Goal: Task Accomplishment & Management: Manage account settings

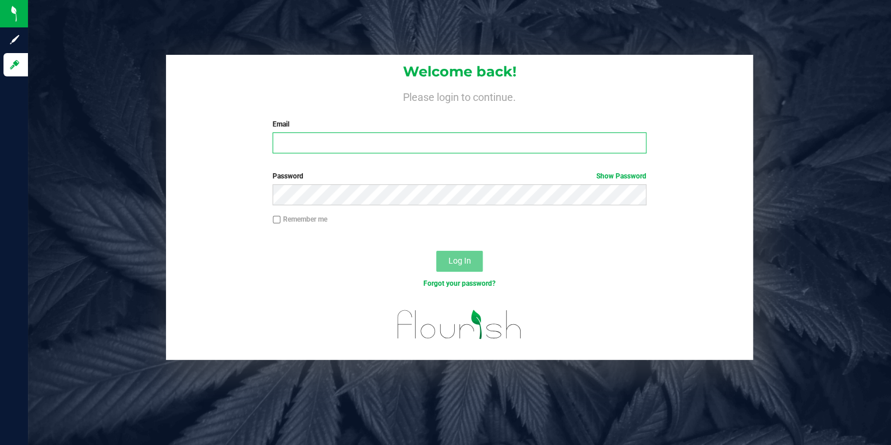
type input "[EMAIL_ADDRESS][DOMAIN_NAME]"
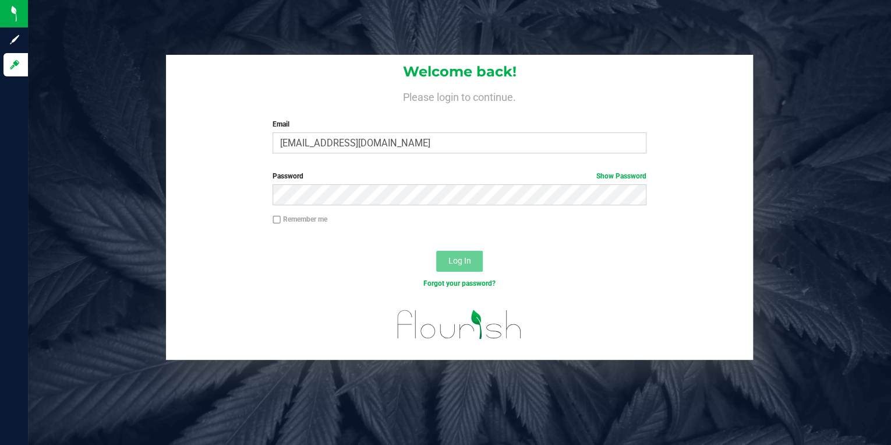
click at [459, 259] on span "Log In" at bounding box center [460, 260] width 23 height 9
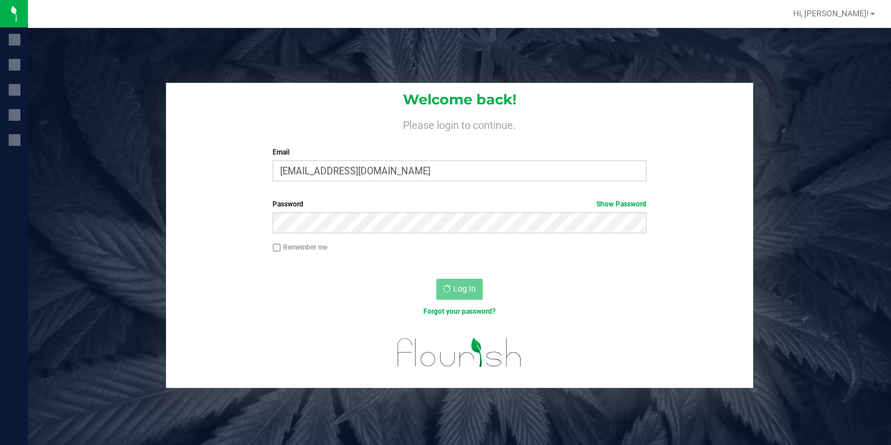
click at [459, 259] on div "Remember me" at bounding box center [459, 253] width 587 height 22
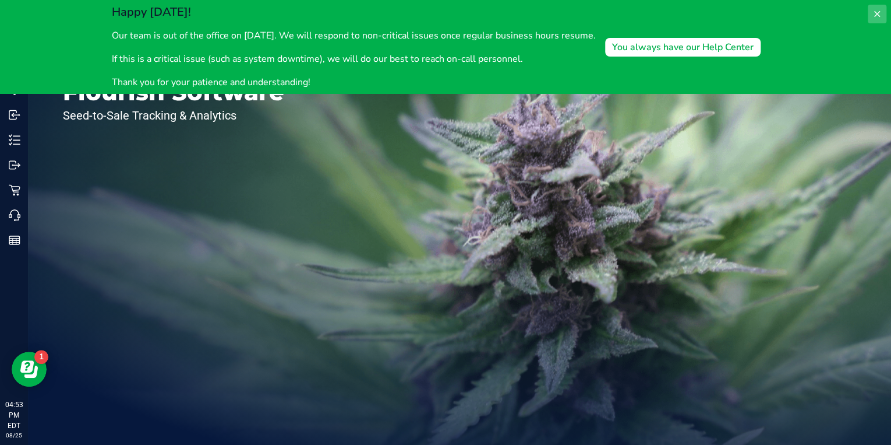
click at [874, 16] on icon at bounding box center [877, 13] width 9 height 9
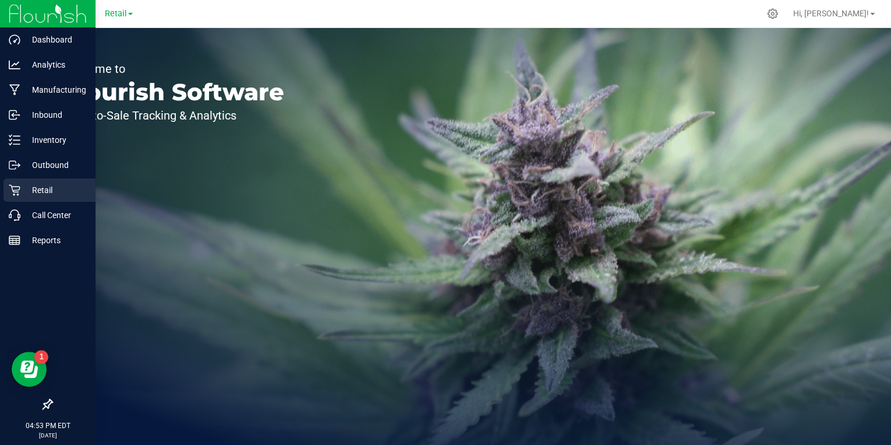
drag, startPoint x: 26, startPoint y: 188, endPoint x: 44, endPoint y: 193, distance: 19.4
click at [26, 188] on p "Retail" at bounding box center [55, 190] width 70 height 14
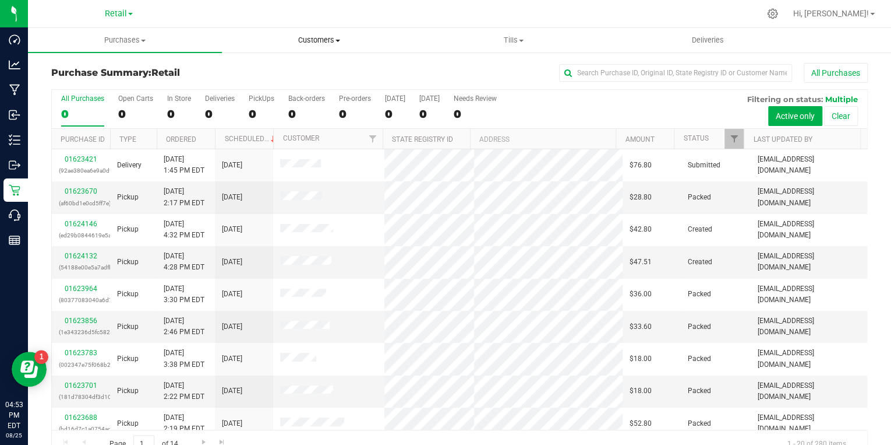
click at [317, 41] on span "Customers" at bounding box center [319, 40] width 193 height 10
click at [284, 71] on span "All customers" at bounding box center [264, 70] width 84 height 10
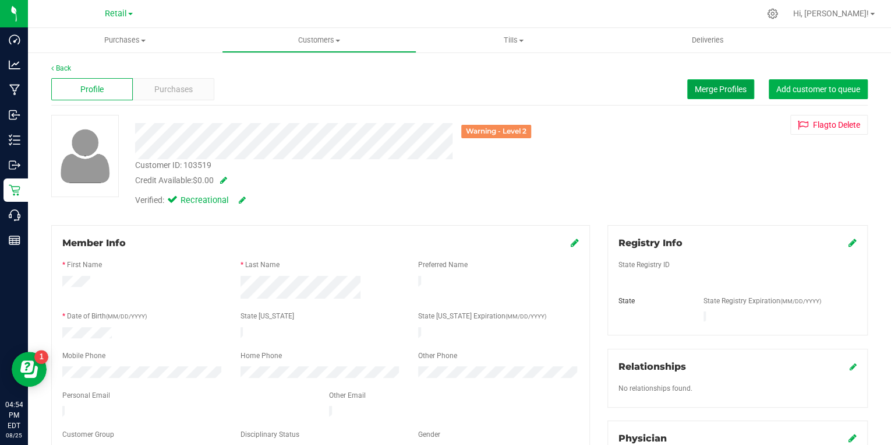
click at [718, 89] on span "Merge Profiles" at bounding box center [721, 88] width 52 height 9
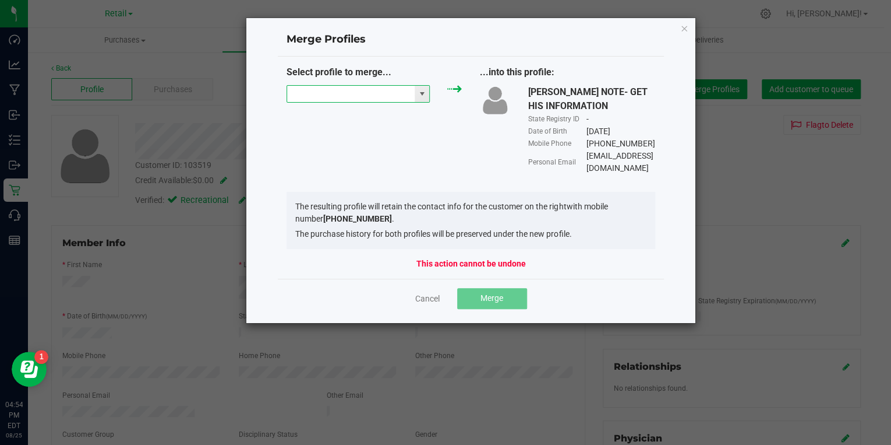
click at [380, 98] on input "NO DATA FOUND" at bounding box center [351, 94] width 128 height 16
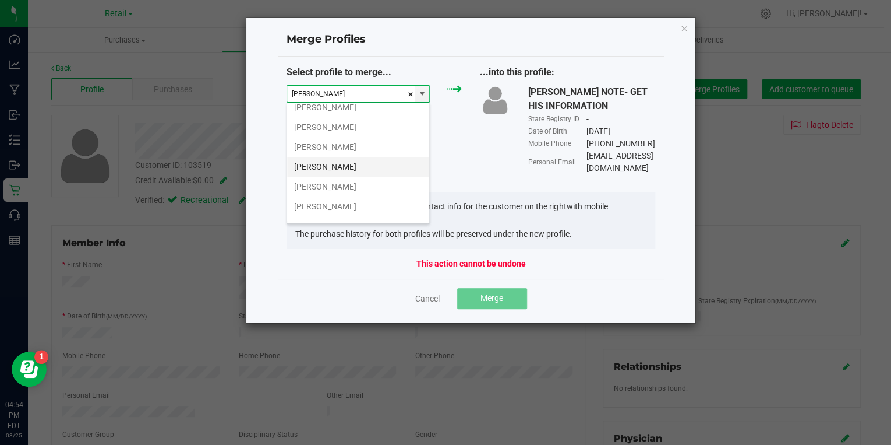
scroll to position [79, 0]
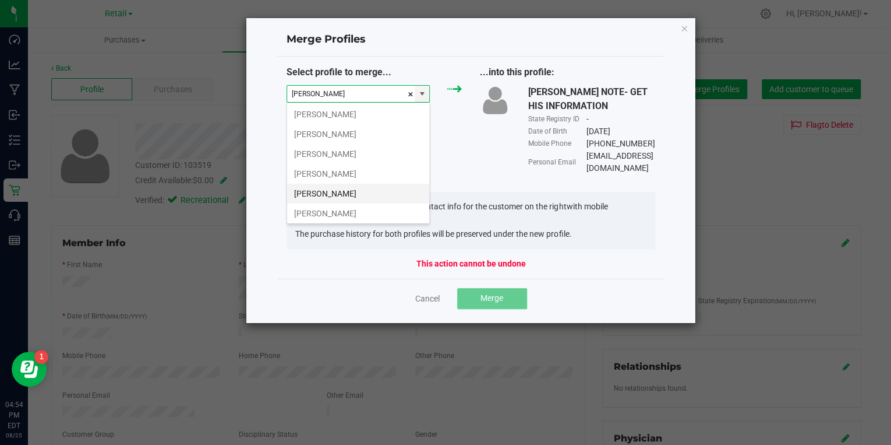
click at [350, 192] on li "[PERSON_NAME]" at bounding box center [358, 194] width 142 height 20
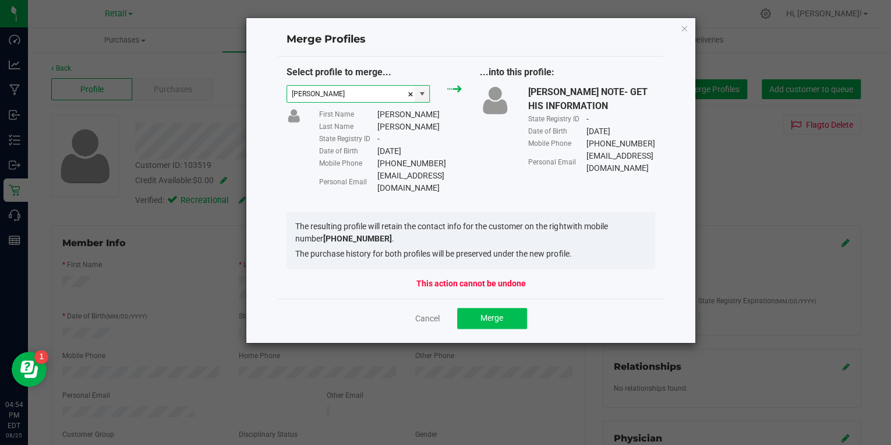
type input "[PERSON_NAME]"
click at [506, 308] on button "Merge" at bounding box center [492, 318] width 70 height 21
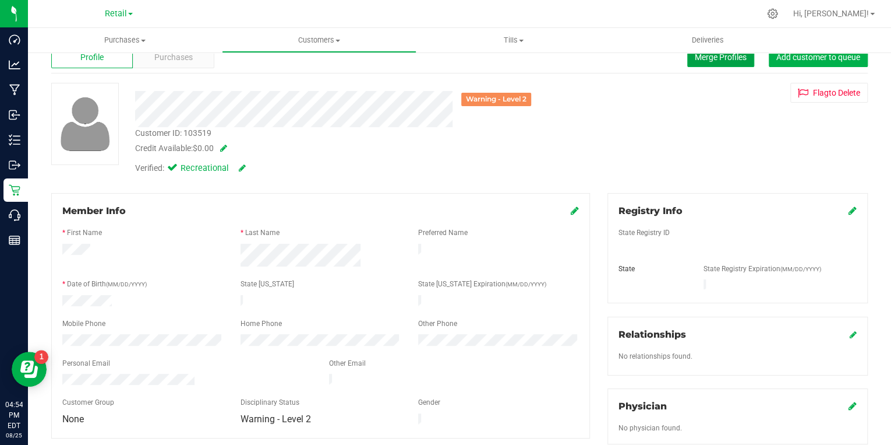
scroll to position [47, 0]
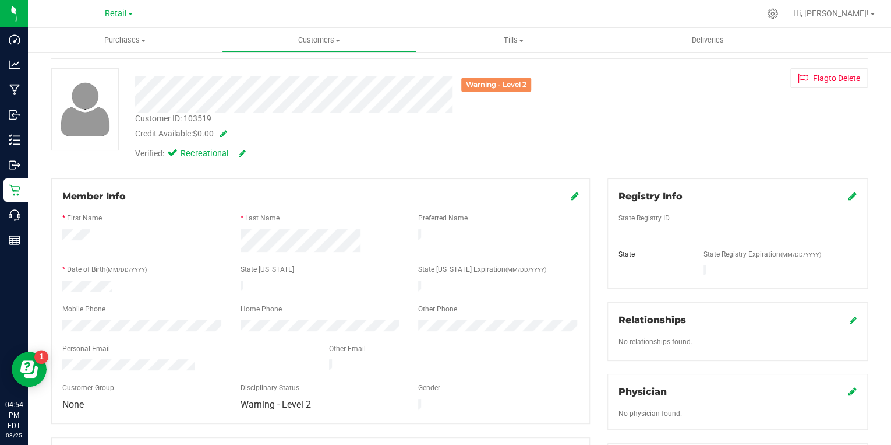
click at [571, 198] on icon at bounding box center [575, 195] width 8 height 9
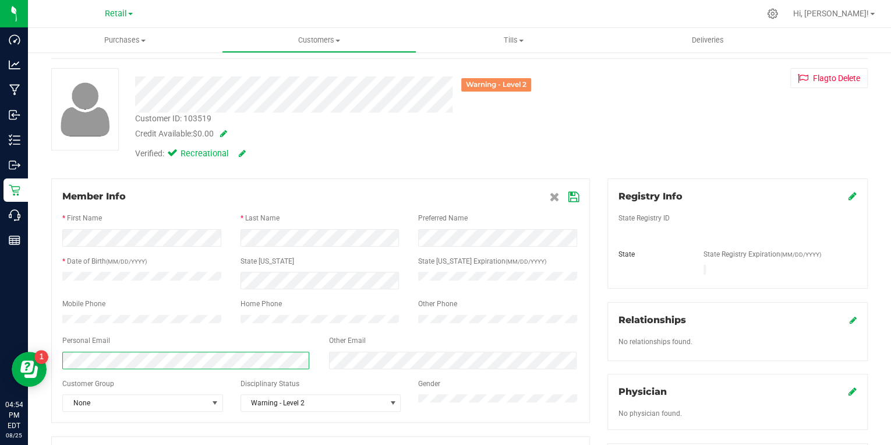
click at [34, 349] on div "Back Profile Purchases Merge Profiles Add customer to queue Warning - Level 2 C…" at bounding box center [459, 406] width 863 height 803
click at [572, 196] on icon at bounding box center [574, 196] width 10 height 9
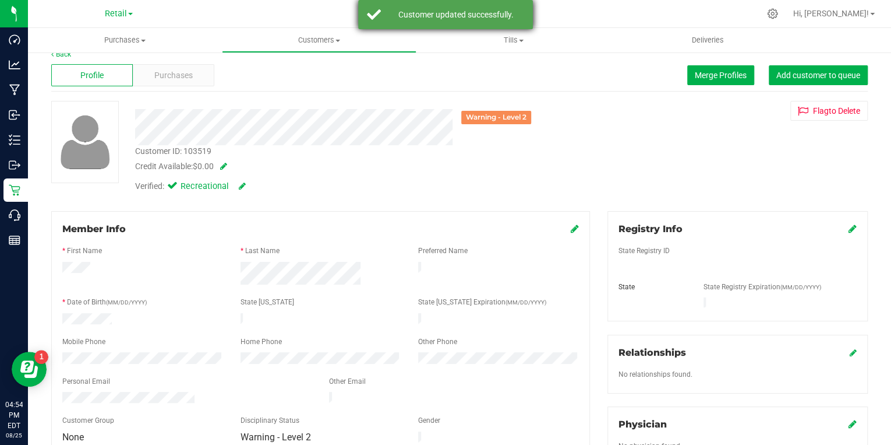
scroll to position [0, 0]
